Goal: Use online tool/utility

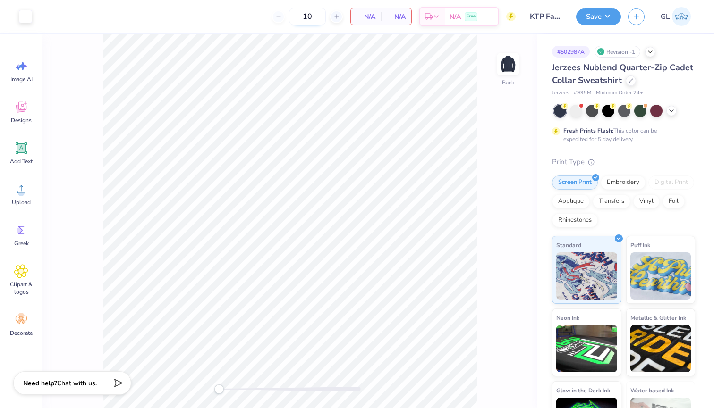
click at [316, 20] on input "10" at bounding box center [307, 16] width 37 height 17
type input "30"
click at [622, 185] on div "Embroidery" at bounding box center [622, 181] width 45 height 14
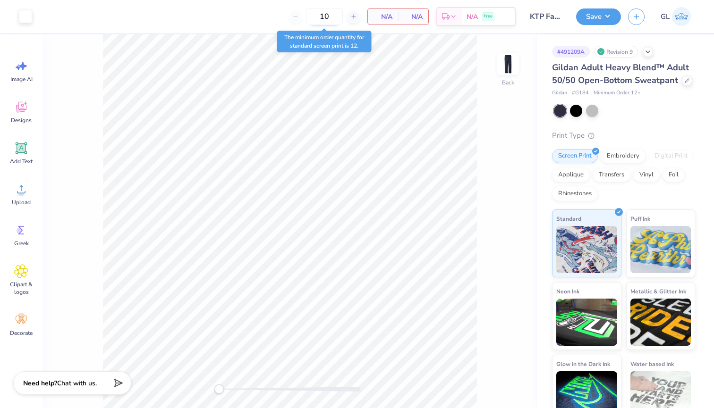
click at [330, 20] on input "10" at bounding box center [324, 16] width 37 height 17
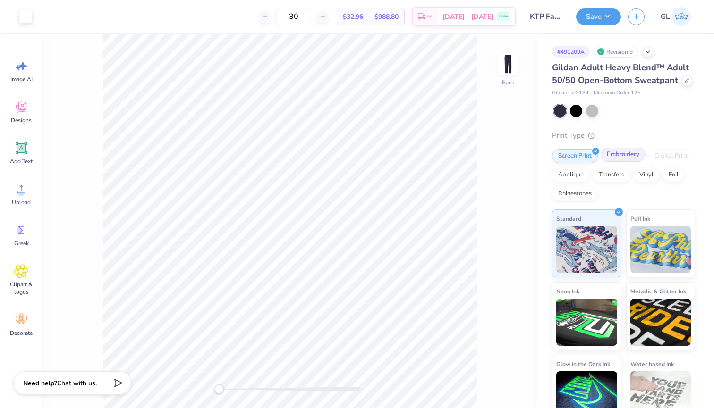
type input "30"
click at [625, 155] on div "Embroidery" at bounding box center [622, 155] width 45 height 14
